Goal: Task Accomplishment & Management: Use online tool/utility

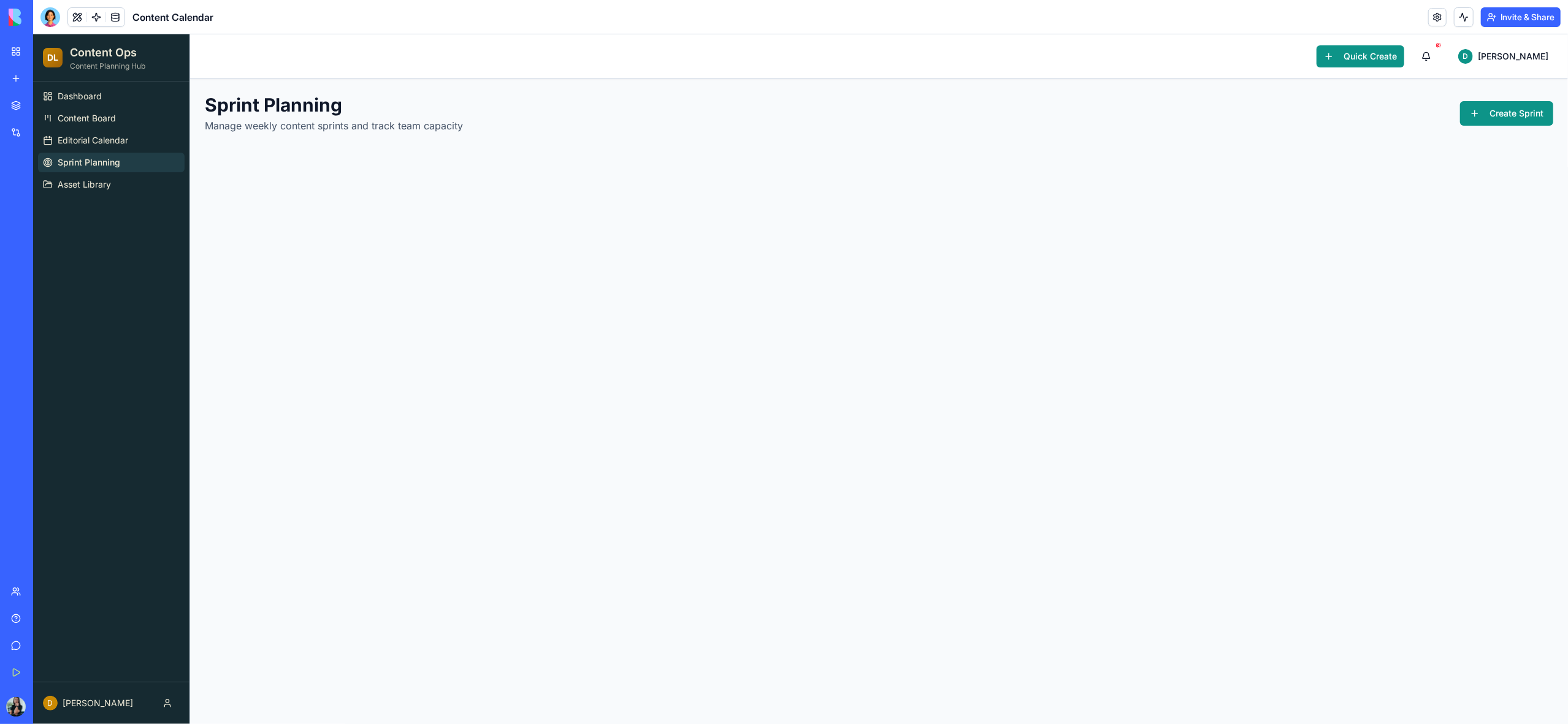
click at [18, 52] on link "My Workspace" at bounding box center [28, 51] width 49 height 25
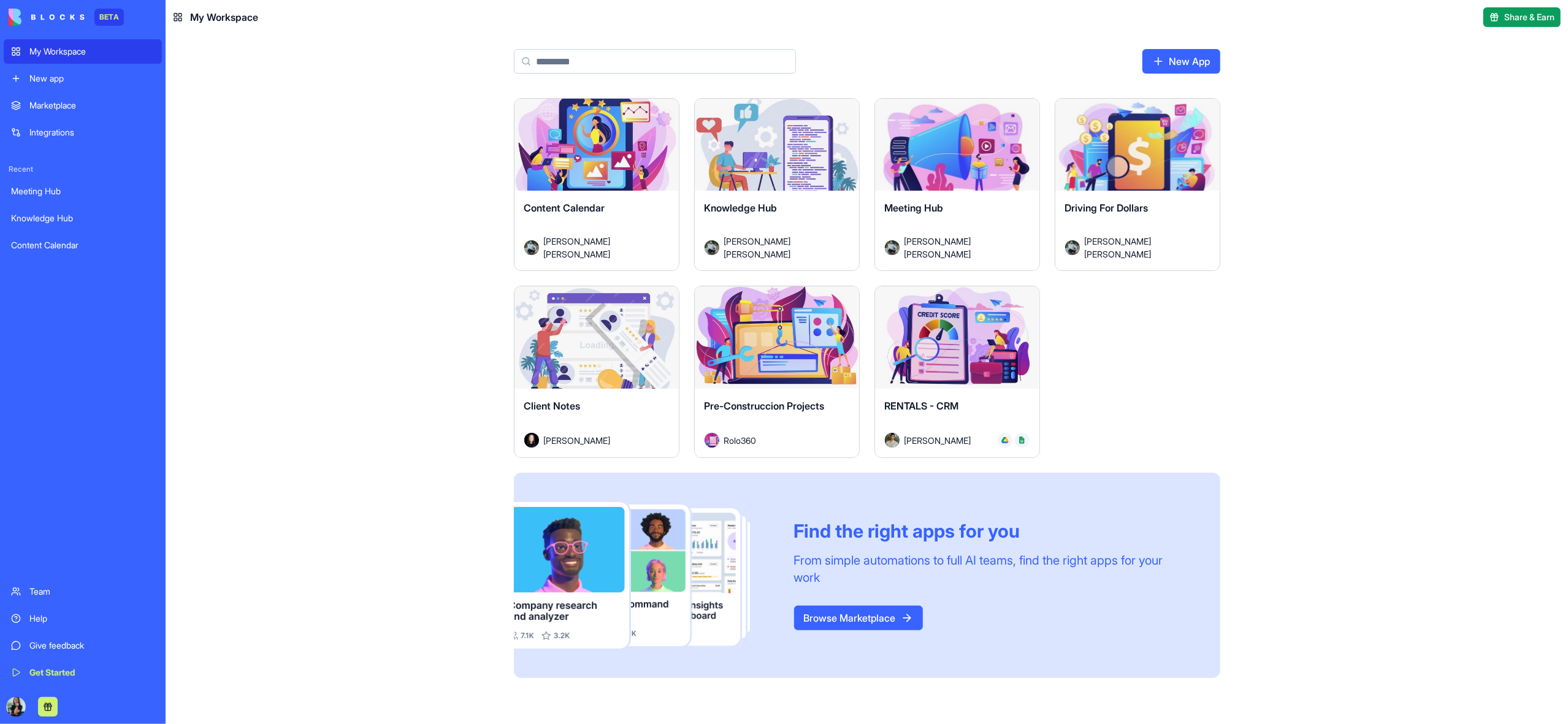
click at [955, 387] on div "Launch" at bounding box center [957, 337] width 164 height 103
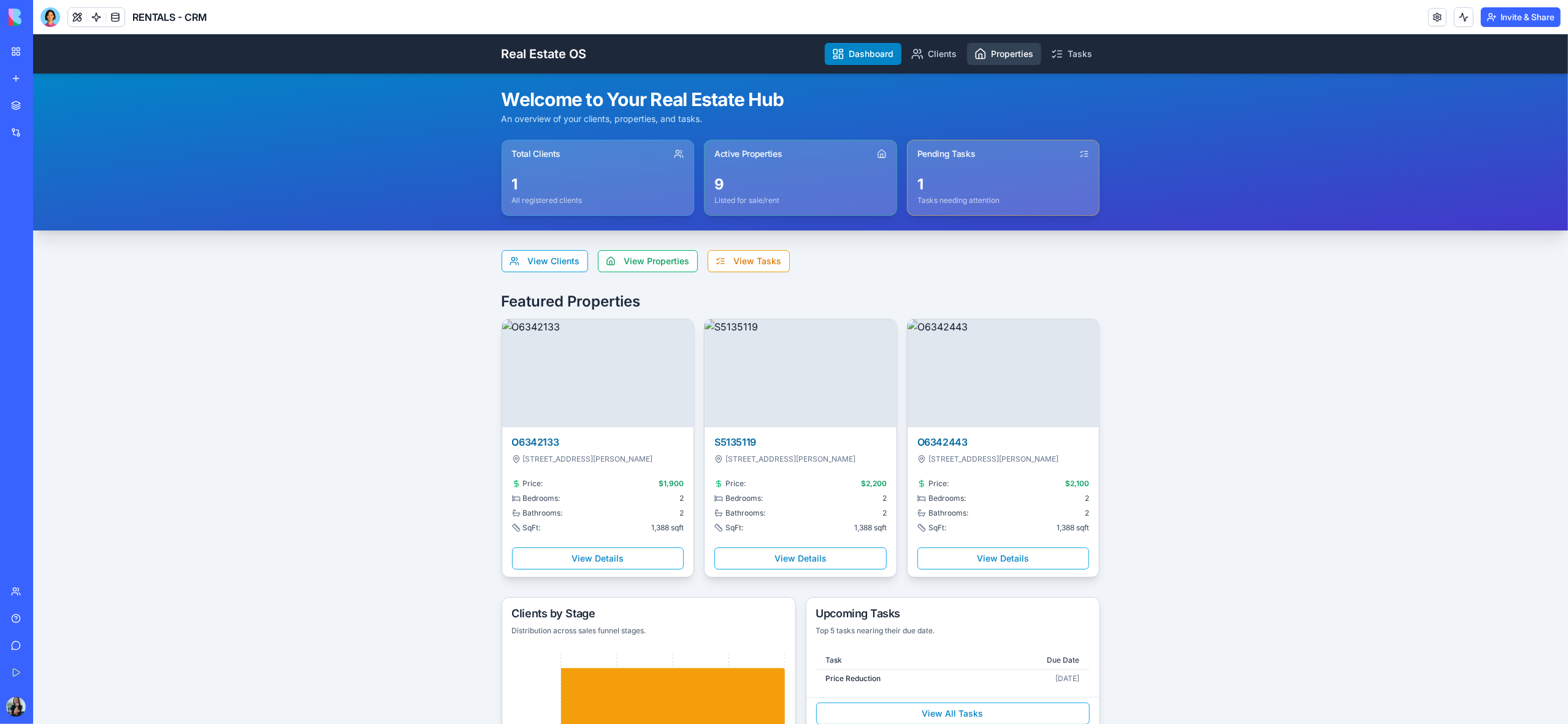
click at [1020, 53] on link "Properties" at bounding box center [1004, 54] width 74 height 22
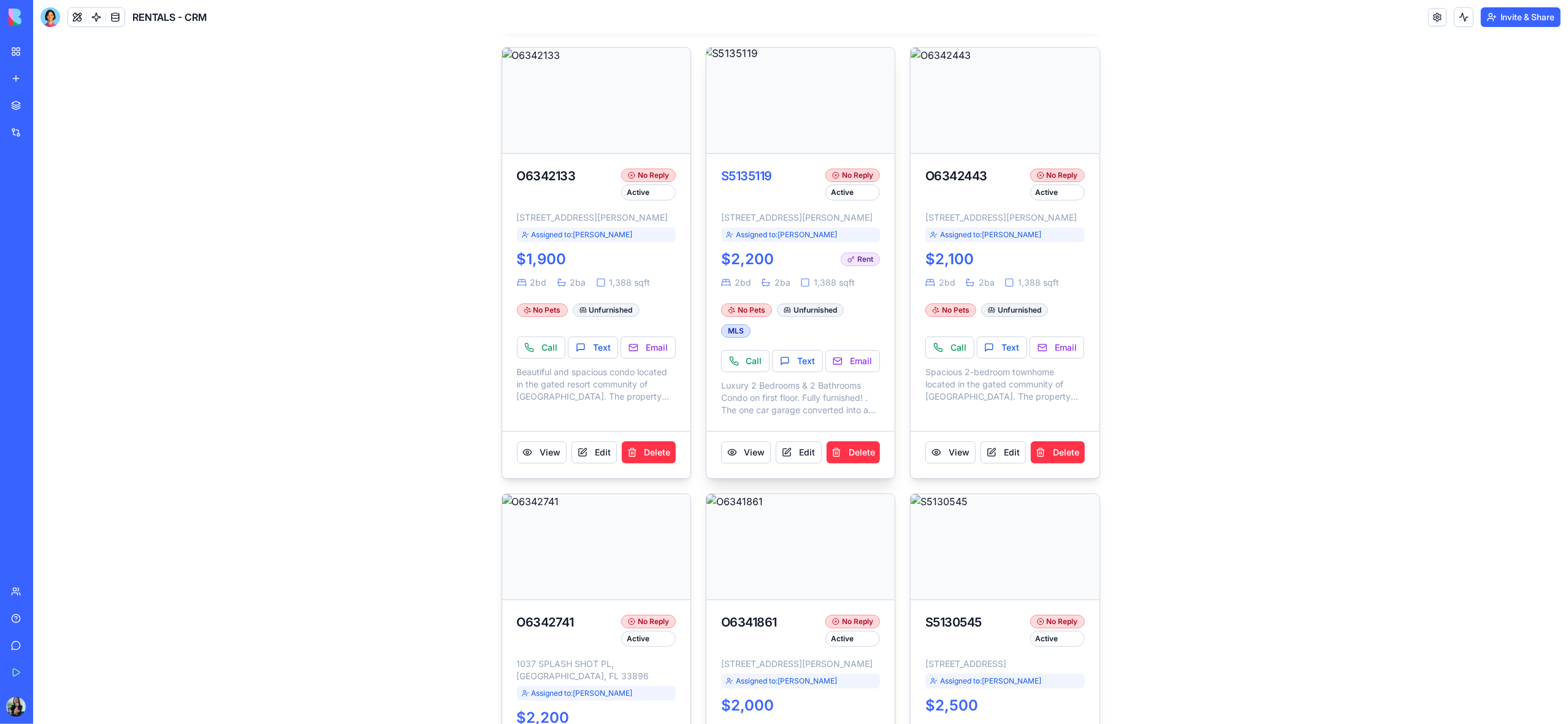
scroll to position [186, 0]
click at [953, 464] on button "View" at bounding box center [950, 453] width 49 height 22
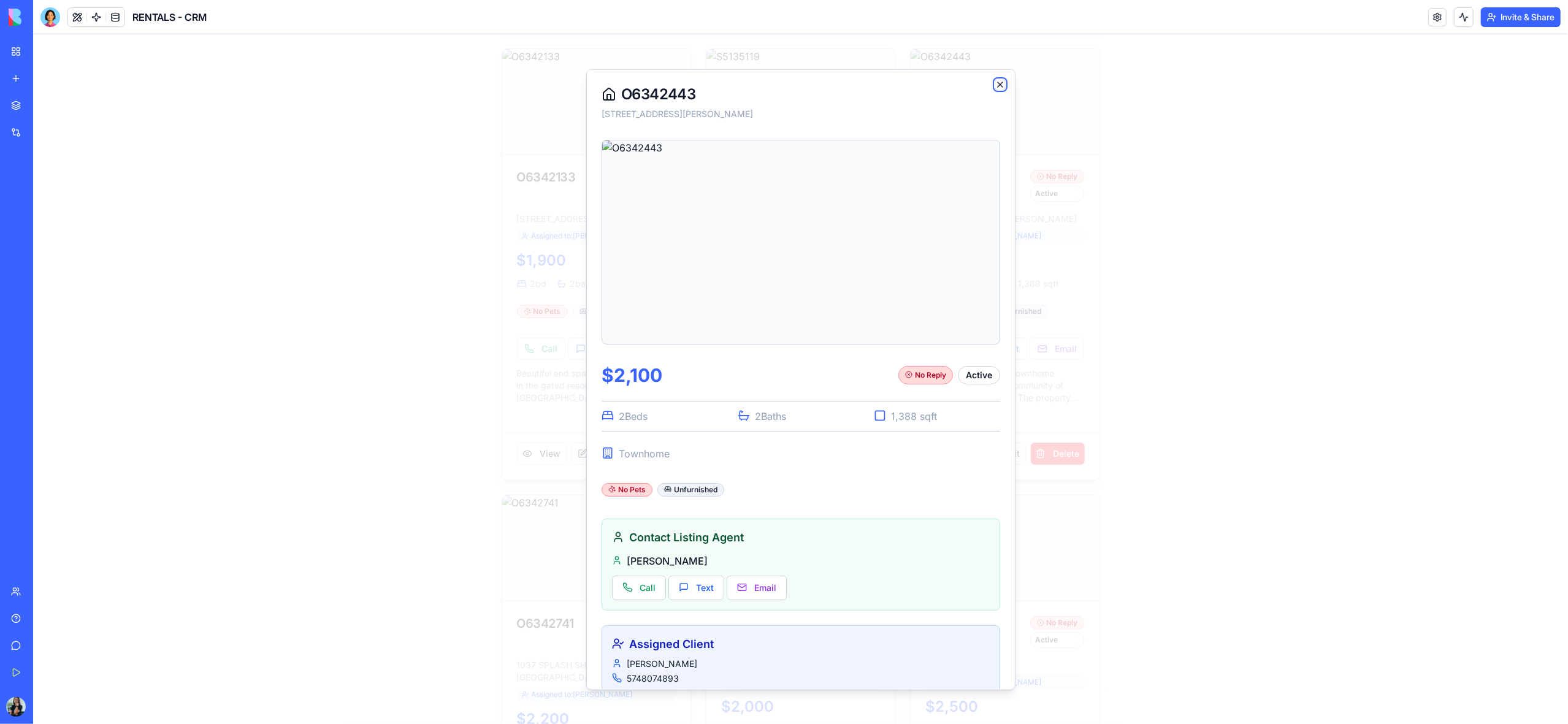
click at [997, 83] on icon "button" at bounding box center [999, 84] width 10 height 10
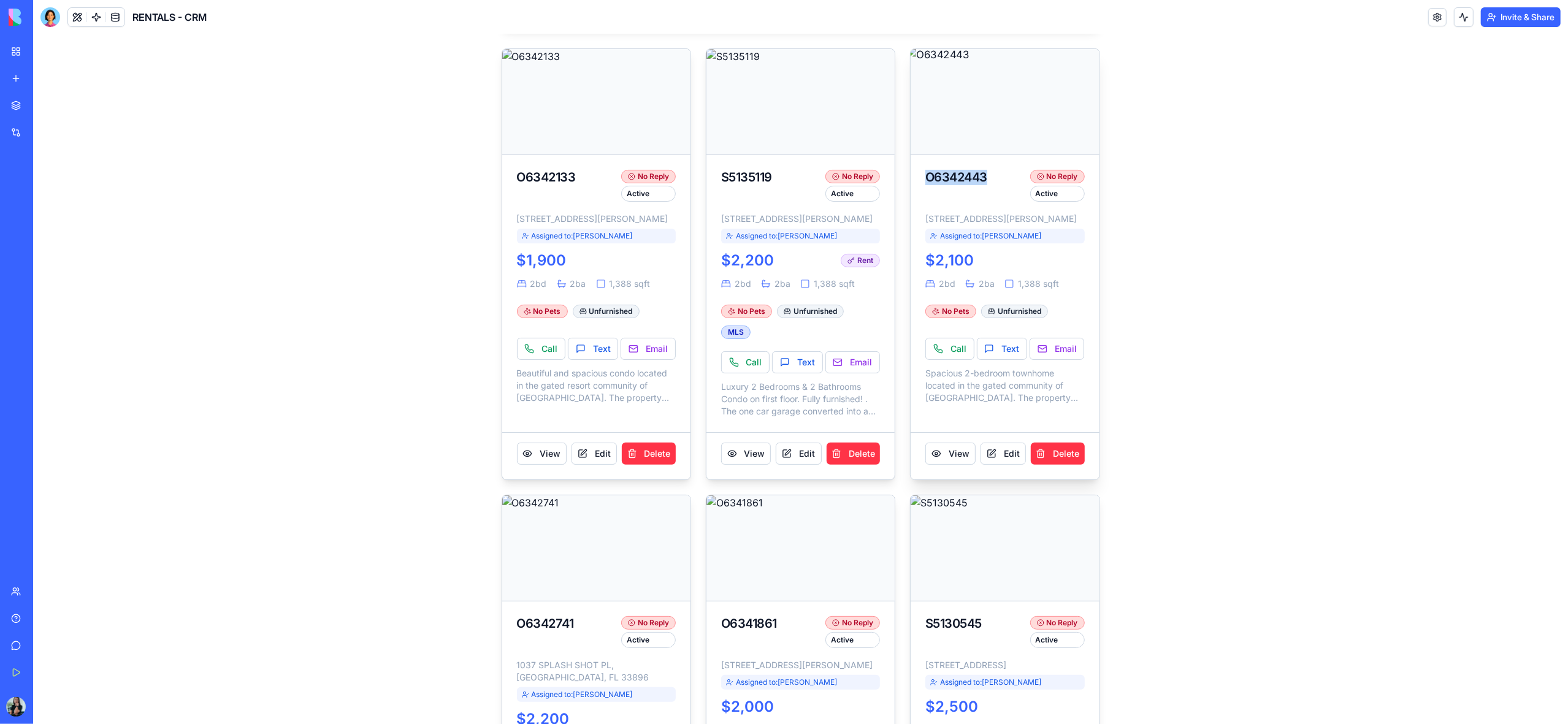
drag, startPoint x: 991, startPoint y: 176, endPoint x: 926, endPoint y: 177, distance: 65.0
click at [926, 177] on div "O6342443" at bounding box center [975, 177] width 100 height 15
copy div "O6342443"
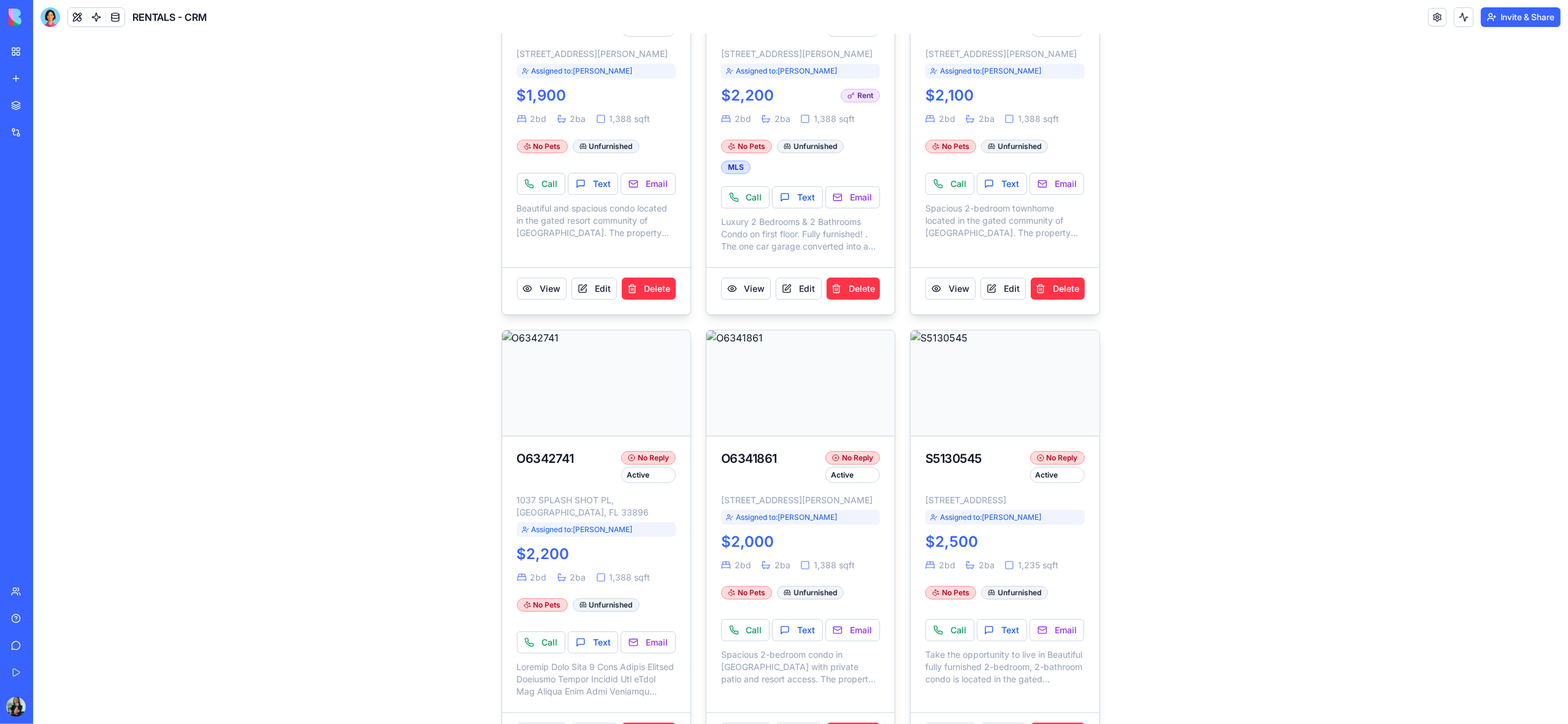
scroll to position [354, 0]
click at [592, 425] on img at bounding box center [596, 381] width 198 height 110
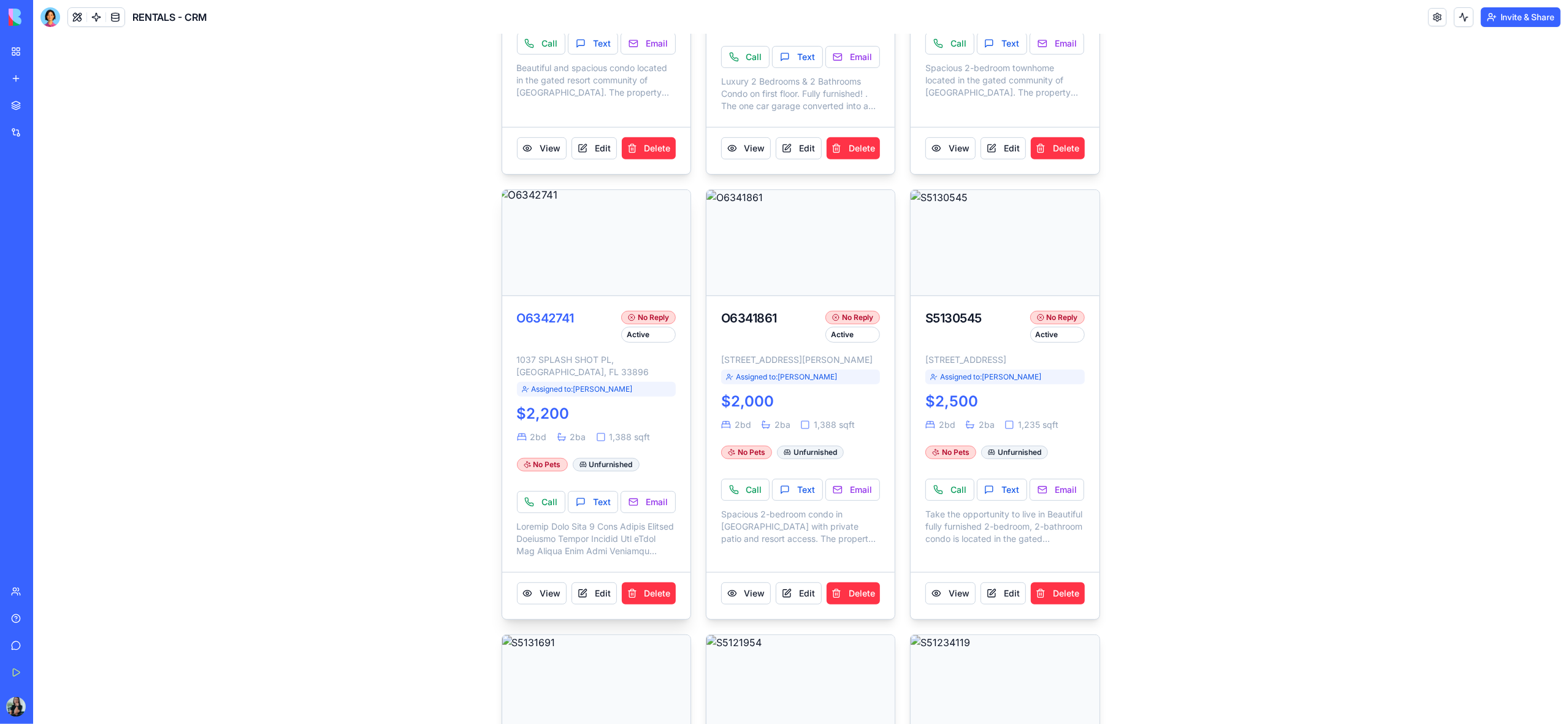
scroll to position [562, 0]
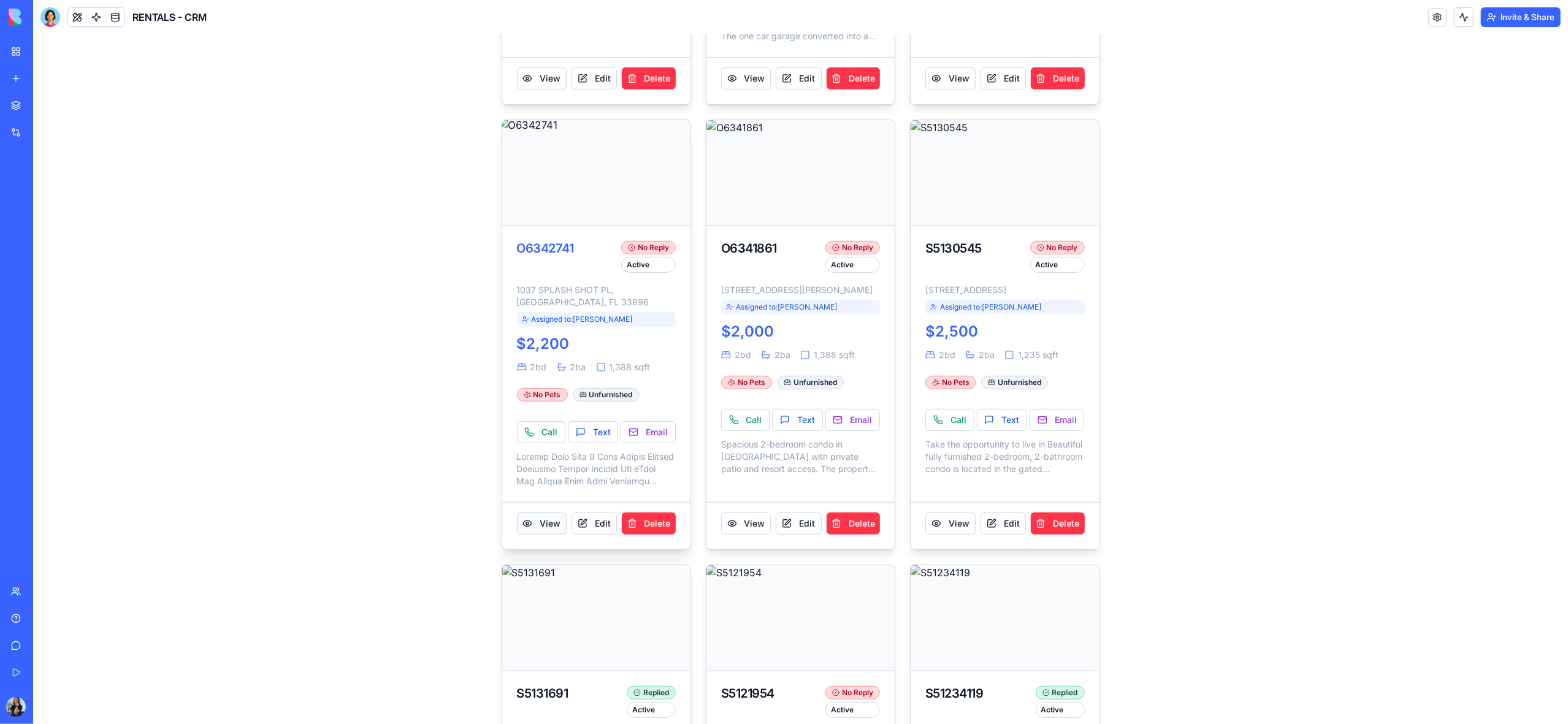
click at [543, 535] on button "View" at bounding box center [541, 524] width 49 height 22
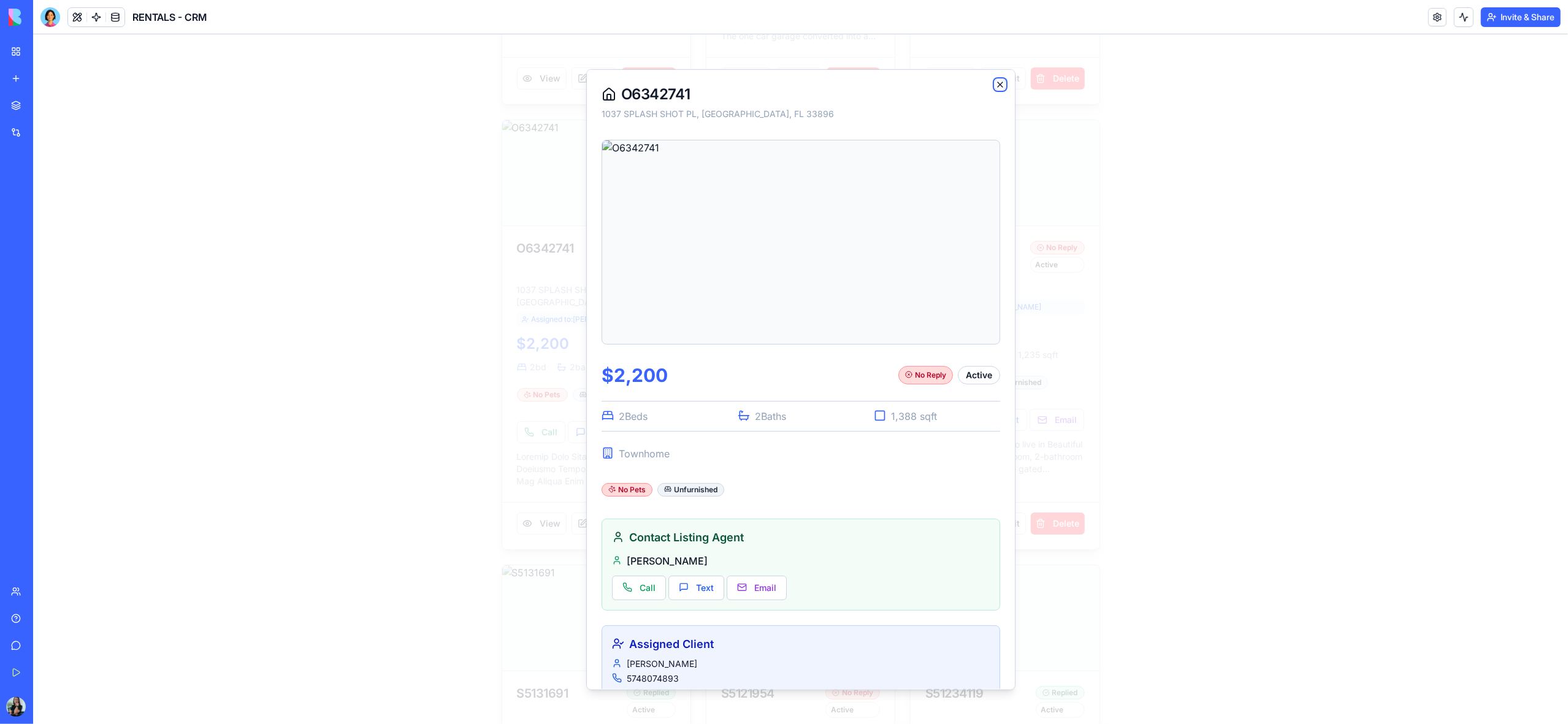
click at [1000, 85] on icon "button" at bounding box center [1000, 84] width 5 height 5
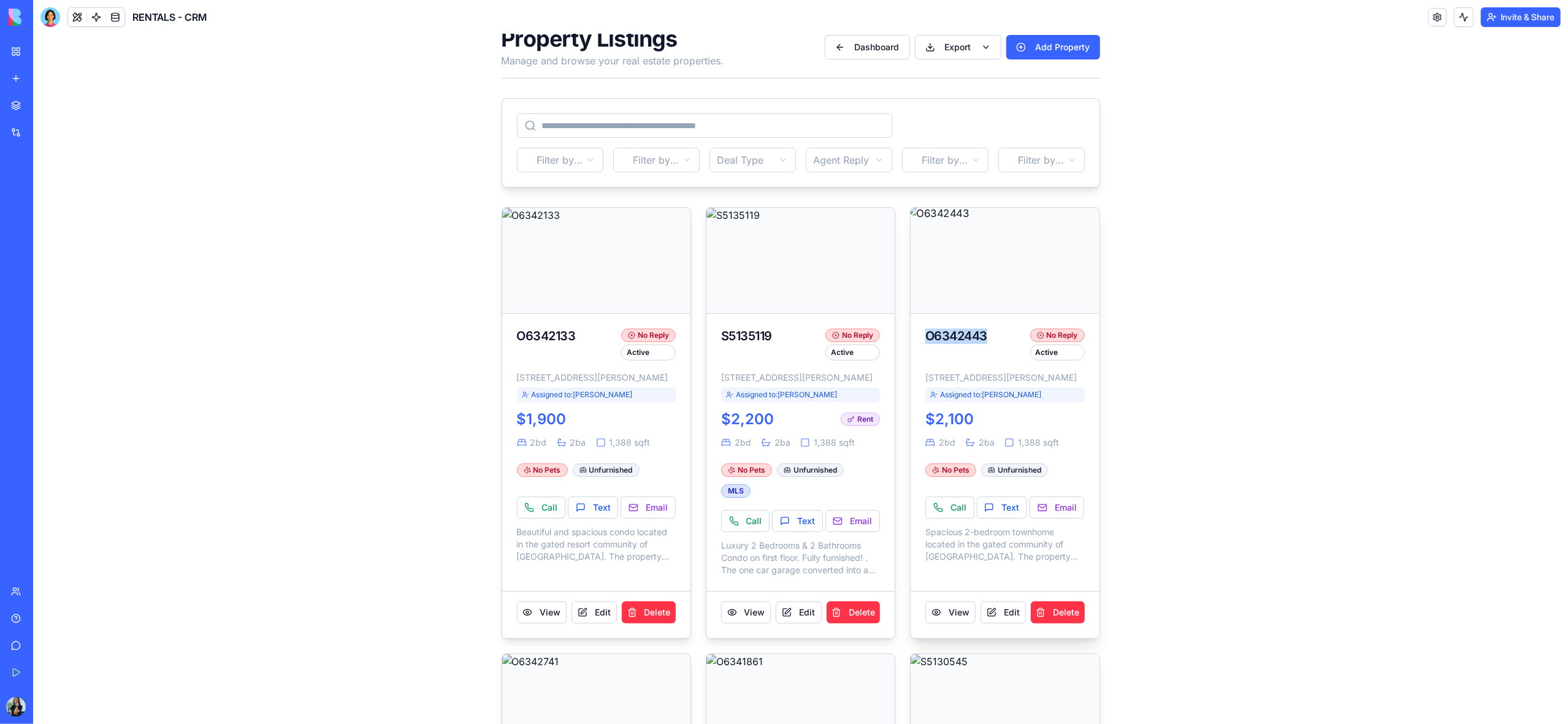
scroll to position [0, 0]
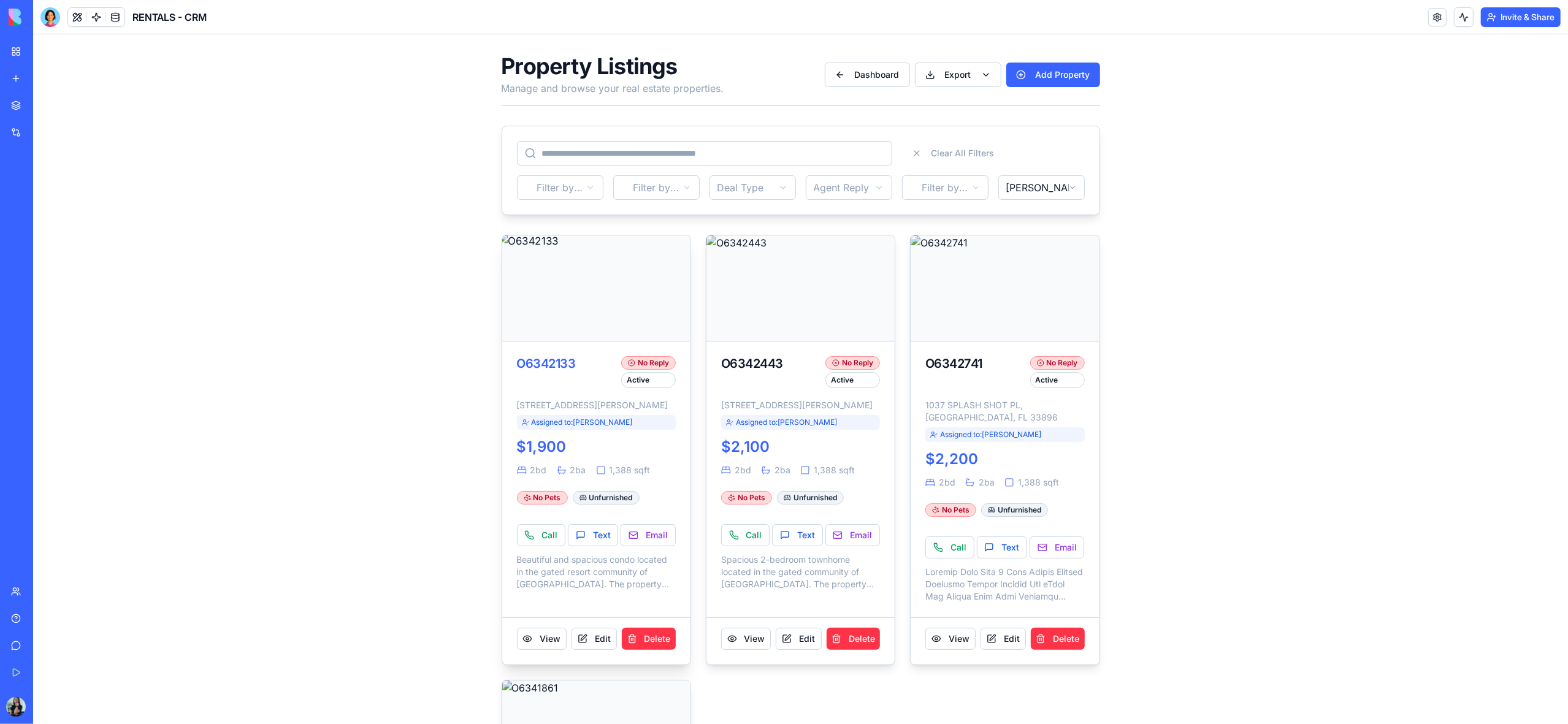
click at [581, 364] on div "O6342133" at bounding box center [566, 363] width 100 height 15
drag, startPoint x: 580, startPoint y: 363, endPoint x: 498, endPoint y: 366, distance: 82.1
click at [498, 366] on div "Property Listings Manage and browse your real estate properties. Dashboard Expo…" at bounding box center [800, 576] width 628 height 1083
copy div "O6342133"
drag, startPoint x: 990, startPoint y: 364, endPoint x: 924, endPoint y: 366, distance: 66.0
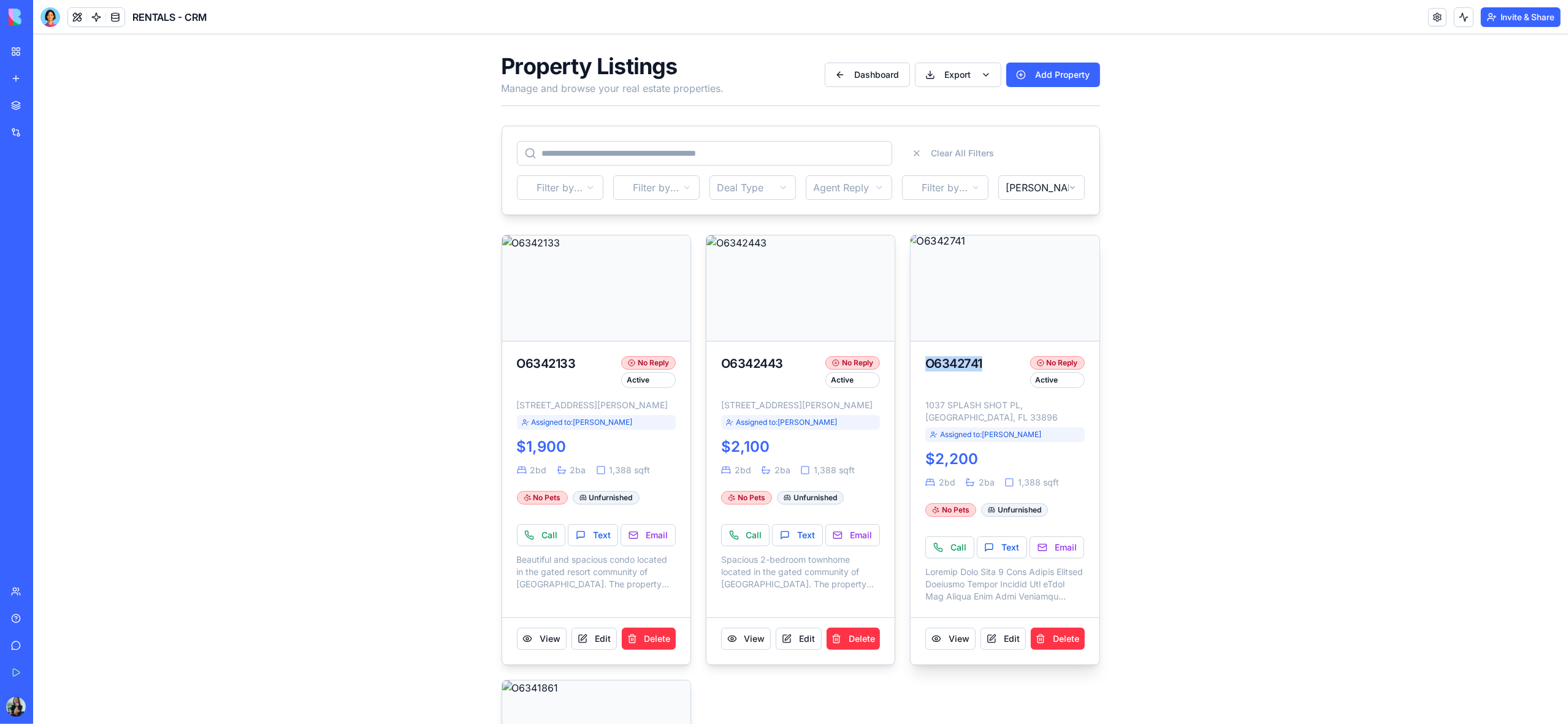
click at [924, 366] on div "O6342741 No Reply Active 1037 SPLASH SHOT PL, [PERSON_NAME][GEOGRAPHIC_DATA] As…" at bounding box center [1004, 396] width 188 height 108
copy div "O6342741"
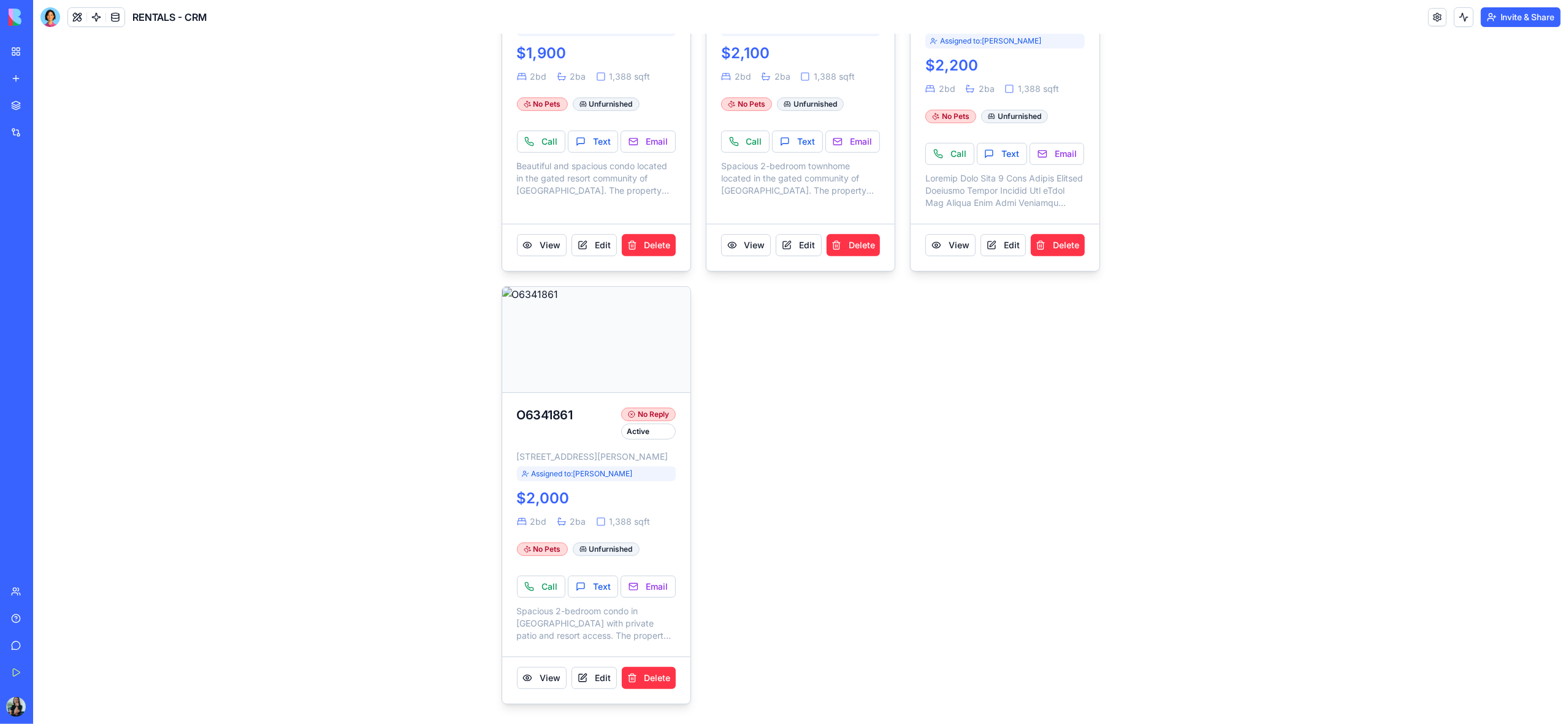
scroll to position [410, 0]
click at [579, 408] on div "O6341861" at bounding box center [566, 415] width 100 height 15
drag, startPoint x: 561, startPoint y: 401, endPoint x: 519, endPoint y: 404, distance: 42.1
click at [519, 408] on div "O6341861" at bounding box center [566, 415] width 100 height 15
copy div "O6341861"
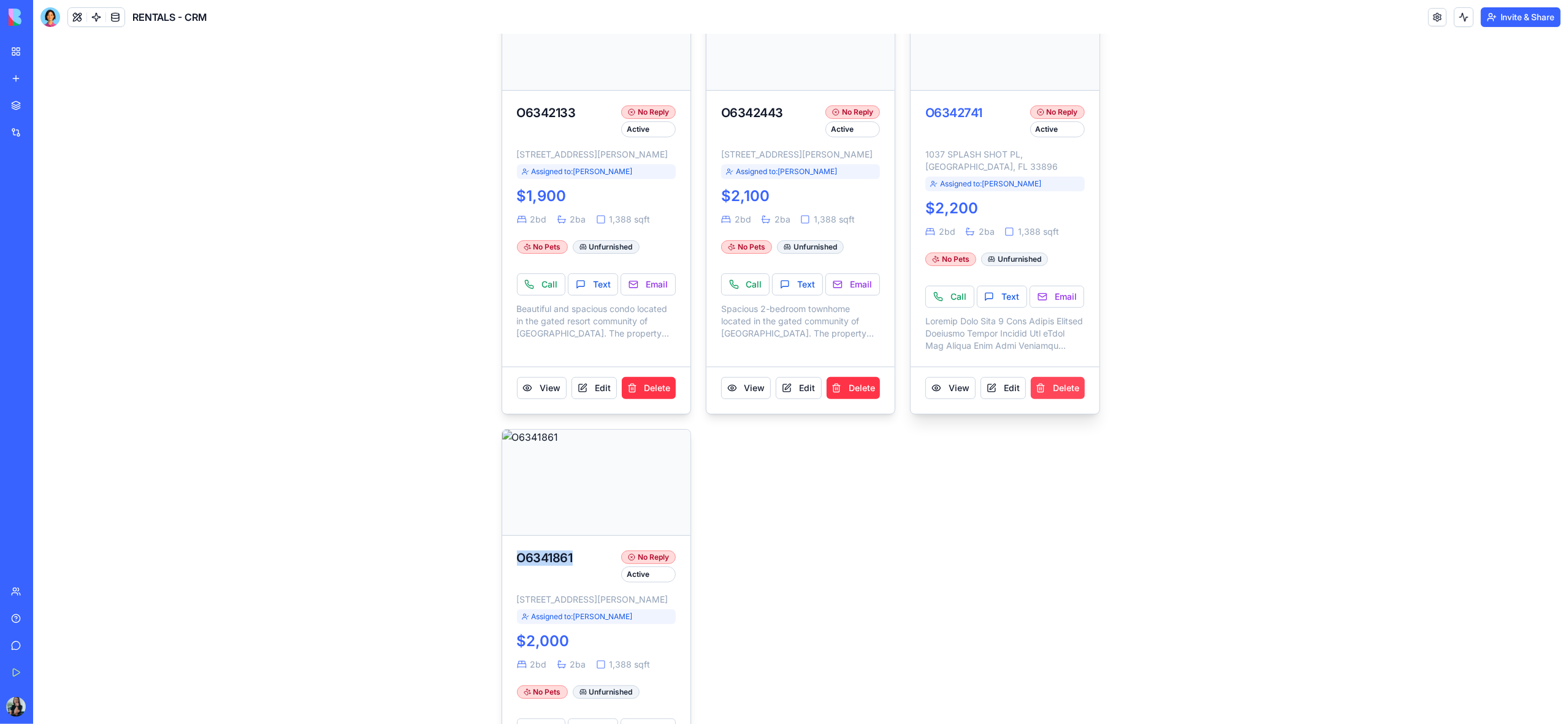
scroll to position [0, 0]
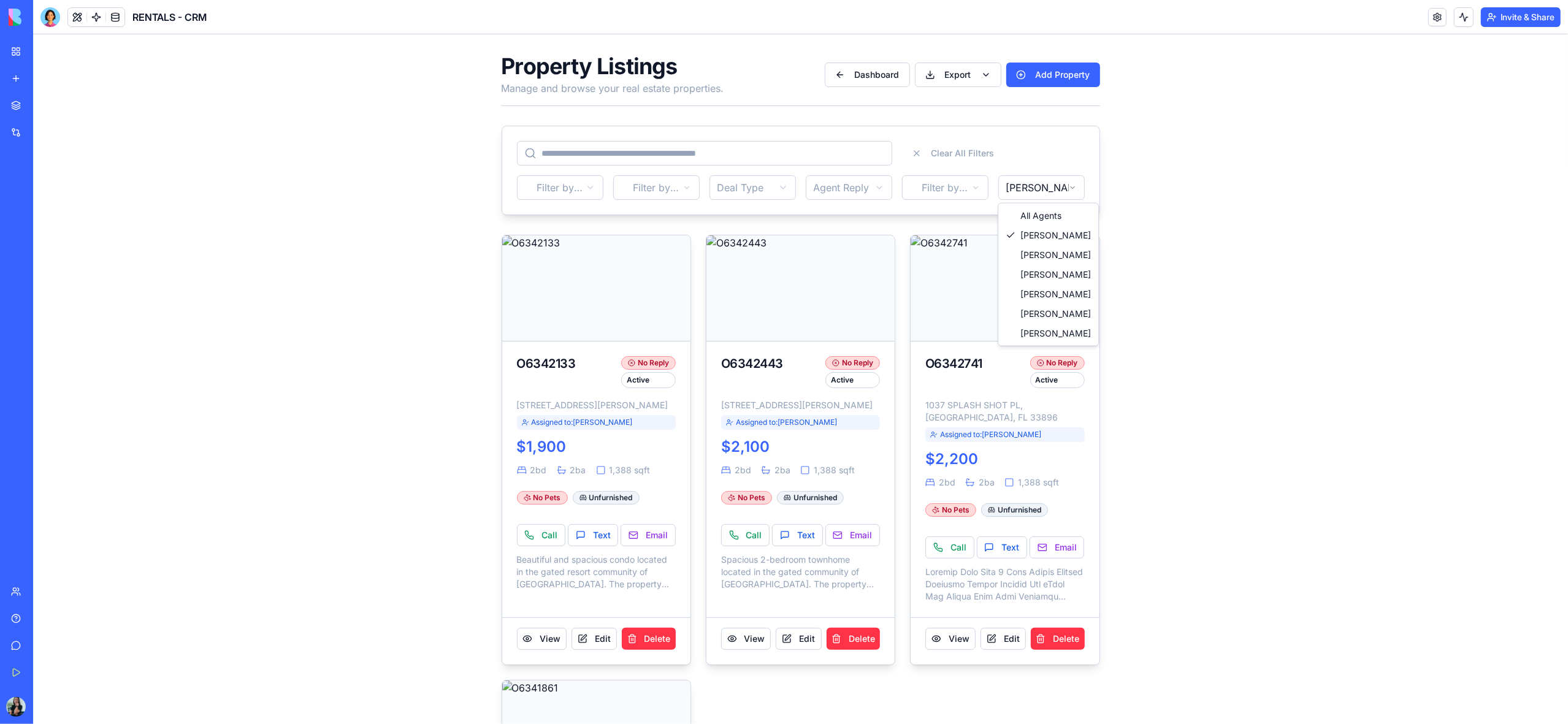
click at [1067, 188] on html "Property Listings Manage and browse your real estate properties. Dashboard Expo…" at bounding box center [801, 576] width 1534 height 1083
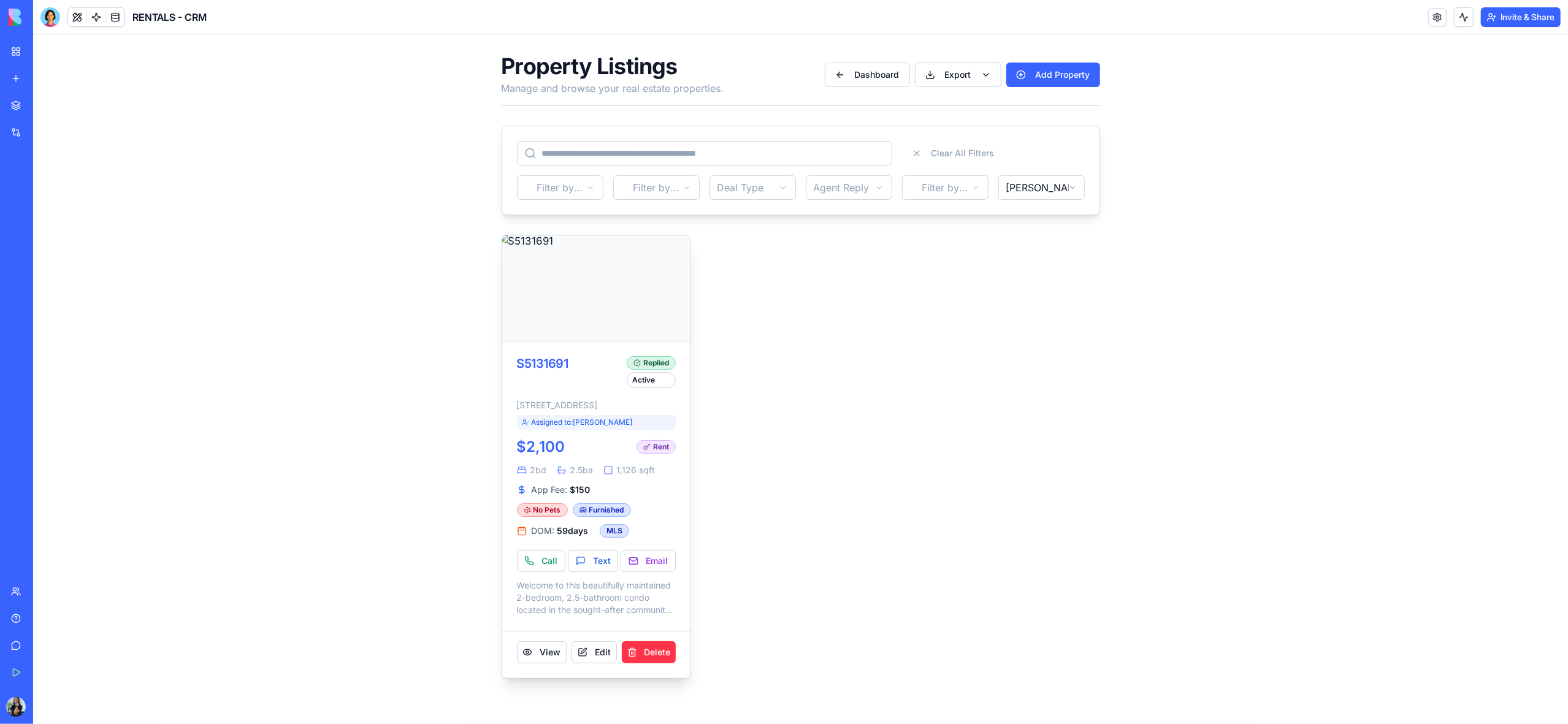
click at [581, 364] on div "S5131691" at bounding box center [569, 363] width 105 height 15
drag, startPoint x: 575, startPoint y: 360, endPoint x: 577, endPoint y: 388, distance: 28.1
click at [517, 368] on div "S5131691" at bounding box center [569, 363] width 105 height 15
copy div "S5131691"
